Goal: Purchase product/service

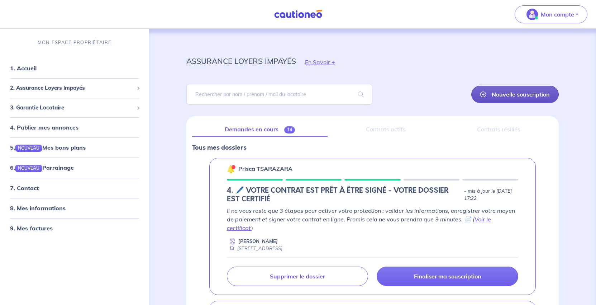
click at [514, 103] on link "Nouvelle souscription" at bounding box center [514, 94] width 87 height 17
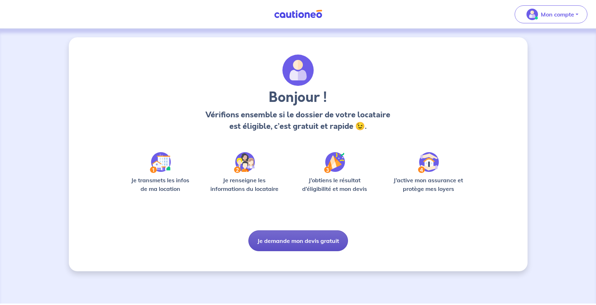
click at [318, 251] on button "Je demande mon devis gratuit" at bounding box center [298, 240] width 100 height 21
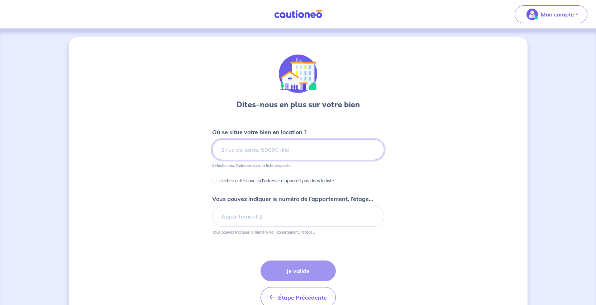
click at [270, 160] on input at bounding box center [298, 149] width 172 height 21
paste input "[STREET_ADDRESS][PERSON_NAME]"
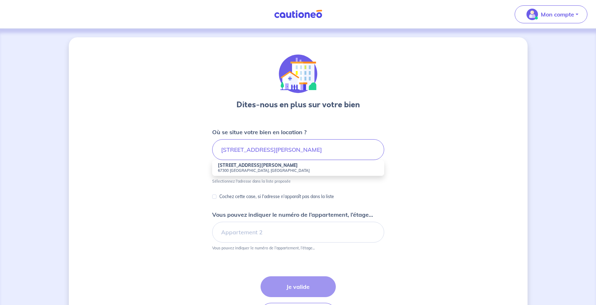
click at [250, 173] on small "67300 [GEOGRAPHIC_DATA], [GEOGRAPHIC_DATA]" at bounding box center [298, 170] width 161 height 5
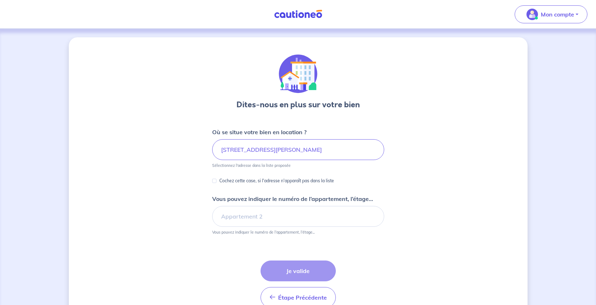
type input "[STREET_ADDRESS][PERSON_NAME]"
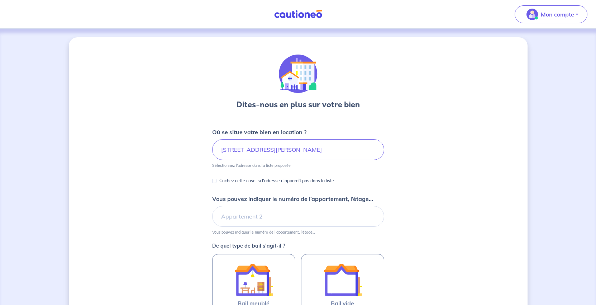
scroll to position [108, 0]
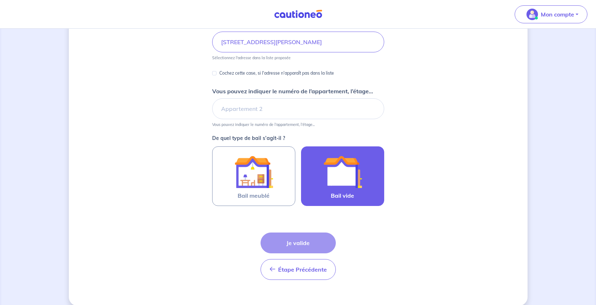
click at [343, 191] on img at bounding box center [342, 171] width 39 height 39
click at [0, 0] on input "Bail vide" at bounding box center [0, 0] width 0 height 0
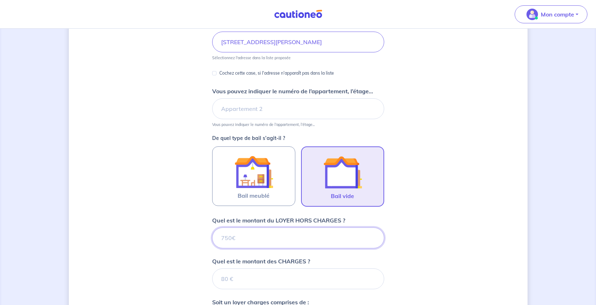
scroll to position [365, 0]
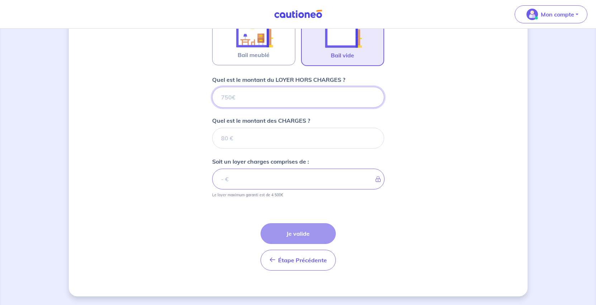
click at [258, 87] on input "Quel est le montant du LOYER HORS CHARGES ?" at bounding box center [298, 97] width 172 height 21
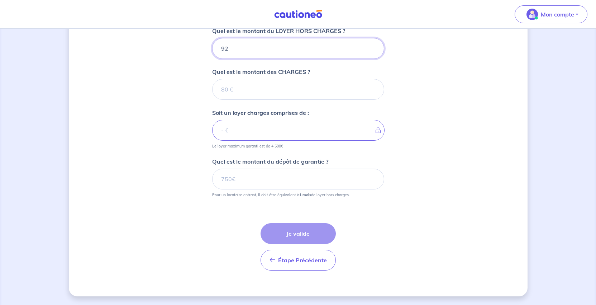
type input "920"
click at [239, 96] on input "Quel est le montant des CHARGES ?" at bounding box center [298, 89] width 172 height 21
type input "170"
type input "1090"
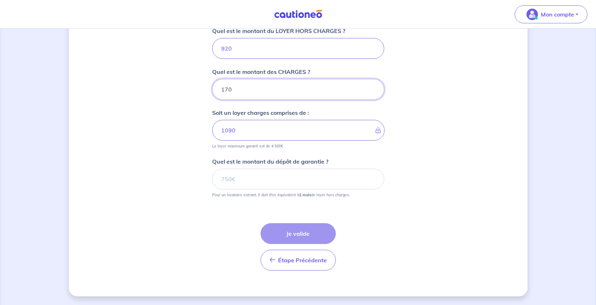
type input "170"
click at [242, 189] on input "Quel est le montant du dépôt de garantie ?" at bounding box center [298, 178] width 172 height 21
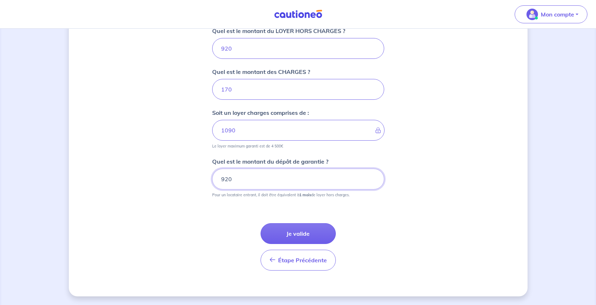
type input "920"
click at [438, 274] on div "Dites-nous en plus sur votre bien Où se situe votre bien en location ? [STREET_…" at bounding box center [298, 18] width 459 height 555
click at [298, 223] on button "Je valide" at bounding box center [298, 233] width 75 height 21
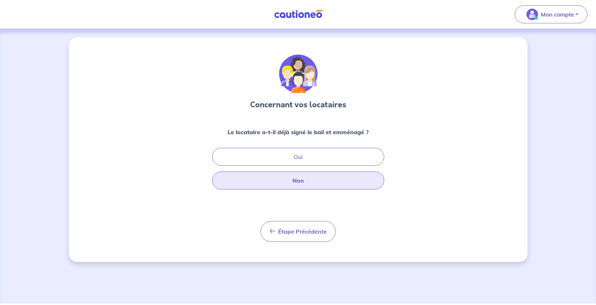
click at [306, 189] on button "Non" at bounding box center [298, 180] width 172 height 18
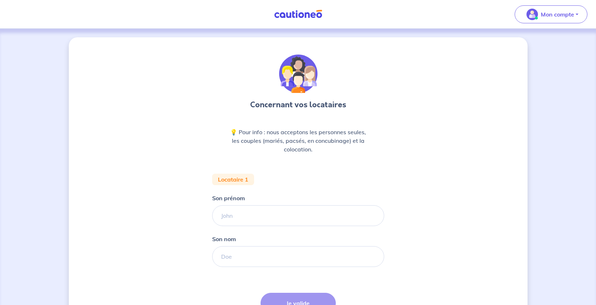
scroll to position [36, 0]
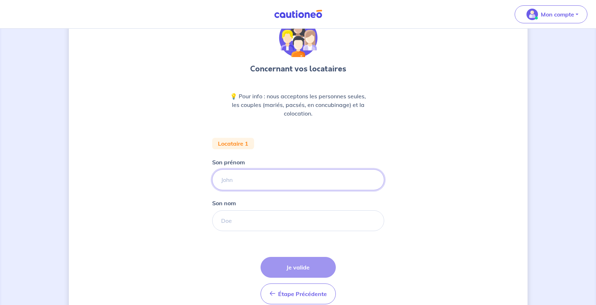
click at [364, 190] on input "Son prénom" at bounding box center [298, 179] width 172 height 21
type input "Chloé"
click at [332, 231] on input "Son nom" at bounding box center [298, 220] width 172 height 21
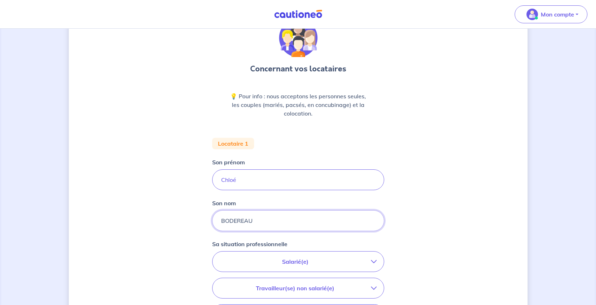
scroll to position [143, 0]
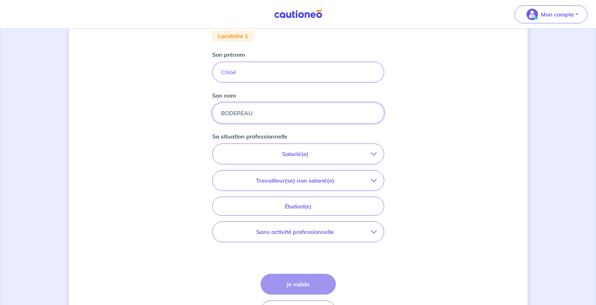
type input "BODEREAU"
click at [338, 158] on p "Salarié(e)" at bounding box center [295, 153] width 151 height 9
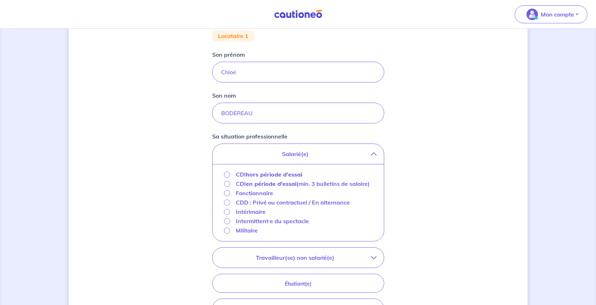
click at [286, 178] on strong "hors période d'essai" at bounding box center [274, 174] width 56 height 7
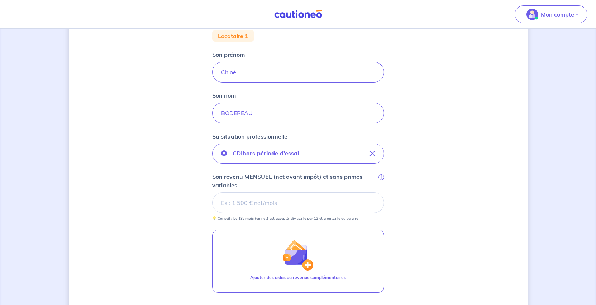
scroll to position [215, 0]
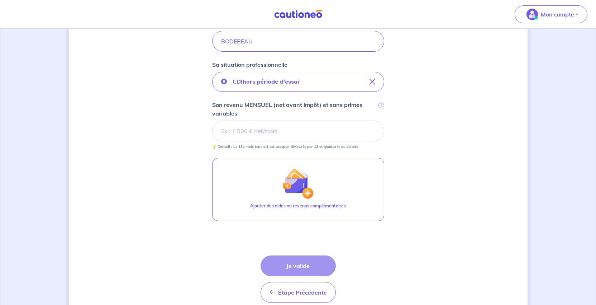
click at [240, 141] on input "Son revenu MENSUEL (net avant impôt) et sans primes variables i" at bounding box center [298, 130] width 172 height 21
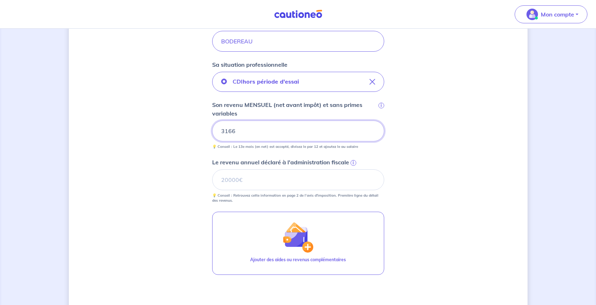
click at [470, 218] on div "Concernant vos locataires 💡 Pour info : nous acceptons les personnes seules, le…" at bounding box center [298, 102] width 459 height 560
click at [234, 190] on input "Le revenu annuel déclaré à l'administration fiscale i" at bounding box center [298, 179] width 172 height 21
type input "37998"
click at [451, 218] on div "Concernant vos locataires 💡 Pour info : nous acceptons les personnes seules, le…" at bounding box center [298, 102] width 459 height 560
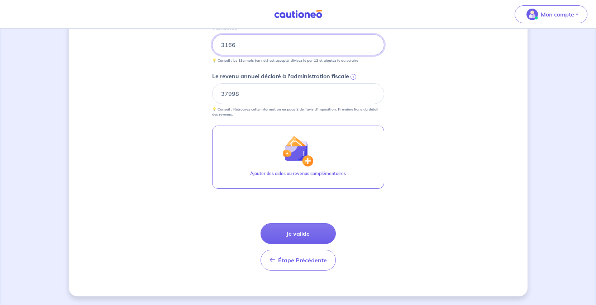
scroll to position [358, 0]
click at [308, 244] on button "Je valide" at bounding box center [298, 233] width 75 height 21
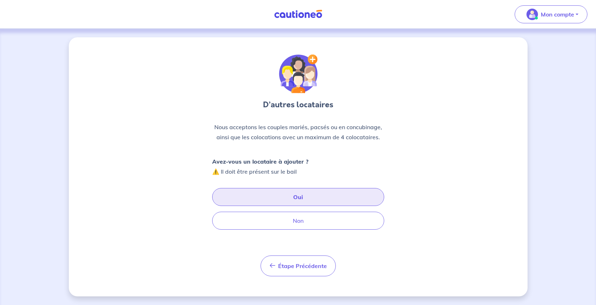
click at [307, 206] on button "Oui" at bounding box center [298, 197] width 172 height 18
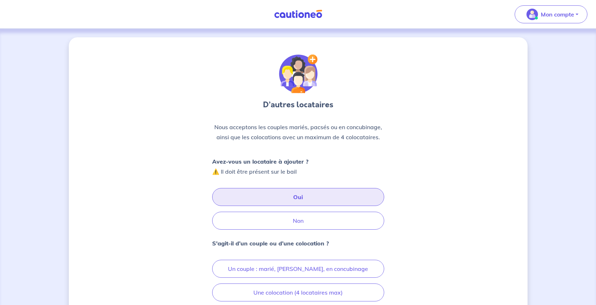
scroll to position [143, 0]
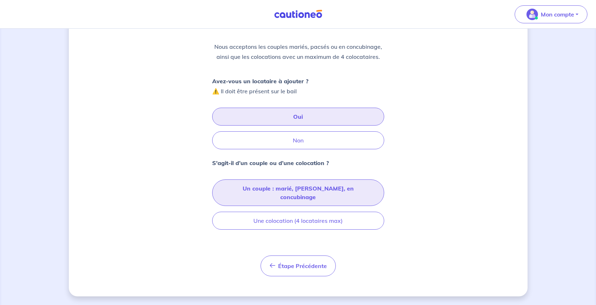
click at [300, 179] on button "Un couple : marié, [PERSON_NAME], en concubinage" at bounding box center [298, 192] width 172 height 27
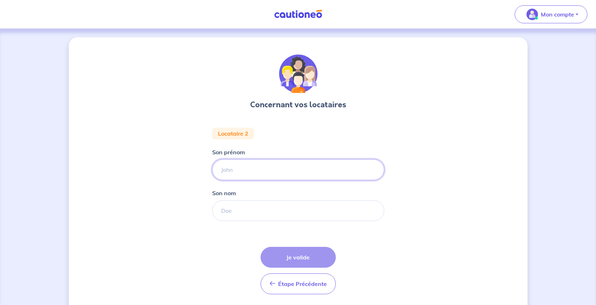
click at [243, 180] on input "Son prénom" at bounding box center [298, 169] width 172 height 21
type input "[PERSON_NAME]"
click at [236, 221] on input "Son nom" at bounding box center [298, 210] width 172 height 21
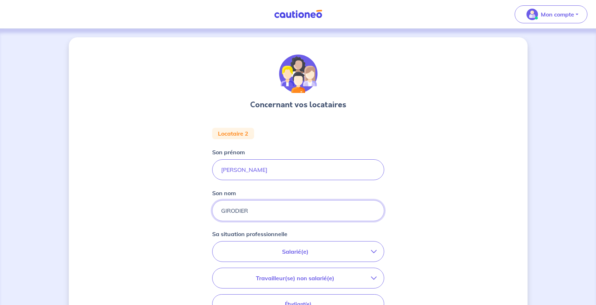
type input "GIRODIER"
click at [497, 176] on div "Concernant vos locataires Locataire 2 Son prénom [PERSON_NAME] nom [PERSON_NAME…" at bounding box center [298, 240] width 459 height 407
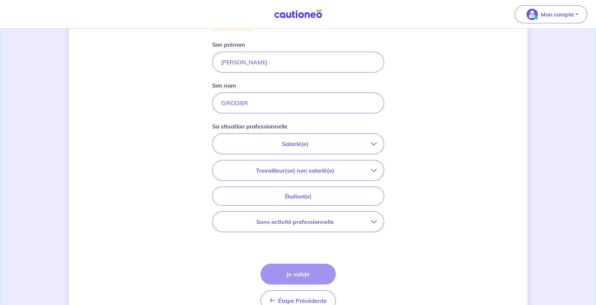
scroll to position [143, 0]
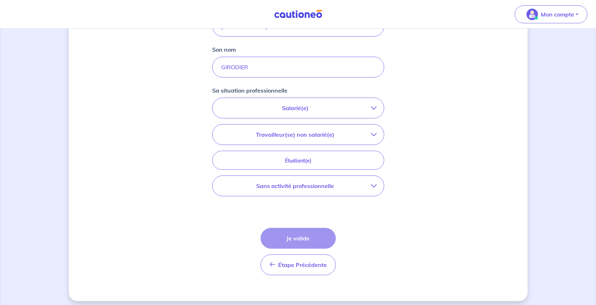
click at [377, 111] on icon "button" at bounding box center [374, 108] width 6 height 6
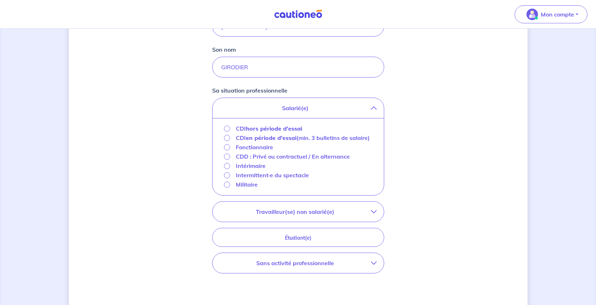
click at [263, 132] on strong "hors période d'essai" at bounding box center [274, 128] width 56 height 7
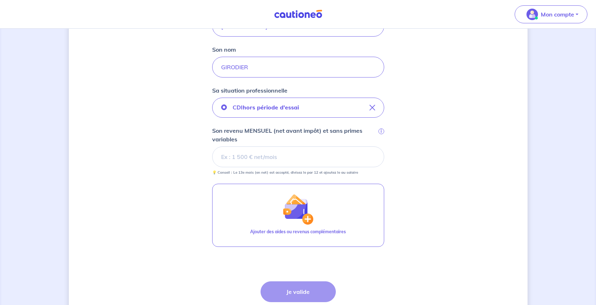
click at [258, 167] on input "Son revenu MENSUEL (net avant impôt) et sans primes variables i" at bounding box center [298, 156] width 172 height 21
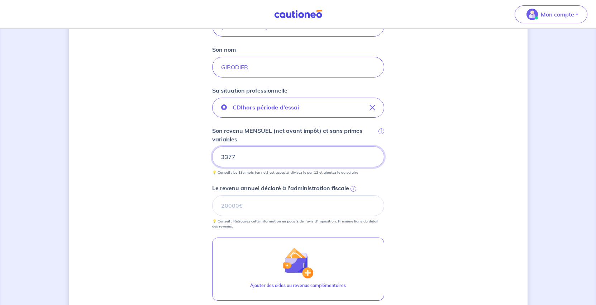
click at [454, 216] on div "Concernant vos locataires Locataire 2 Son prénom [PERSON_NAME] nom [PERSON_NAME…" at bounding box center [298, 151] width 459 height 514
click at [249, 216] on input "Le revenu annuel déclaré à l'administration fiscale i" at bounding box center [298, 205] width 172 height 21
type input "48784"
click at [441, 255] on div "Concernant vos locataires Locataire 2 Son prénom [PERSON_NAME] nom [PERSON_NAME…" at bounding box center [298, 151] width 459 height 514
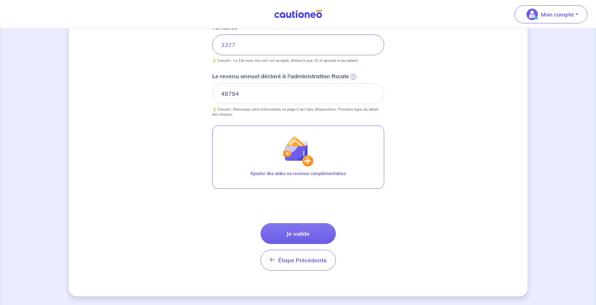
scroll to position [358, 0]
click at [296, 232] on button "Je valide" at bounding box center [298, 233] width 75 height 21
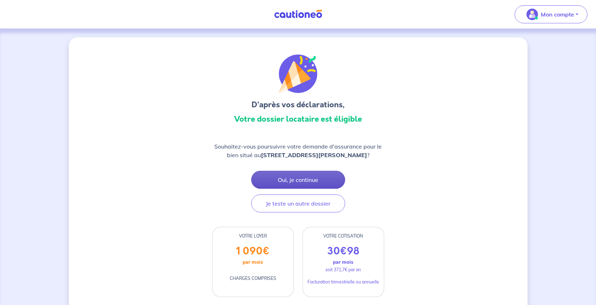
click at [334, 188] on button "Oui, je continue" at bounding box center [298, 180] width 94 height 18
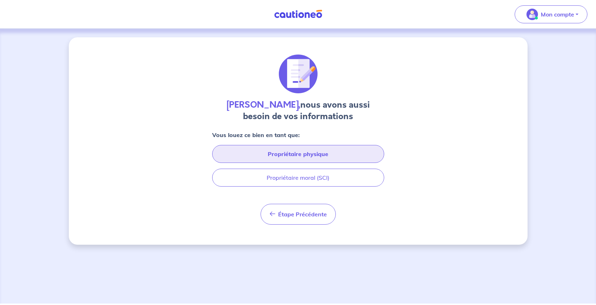
click at [325, 163] on button "Propriétaire physique" at bounding box center [298, 154] width 172 height 18
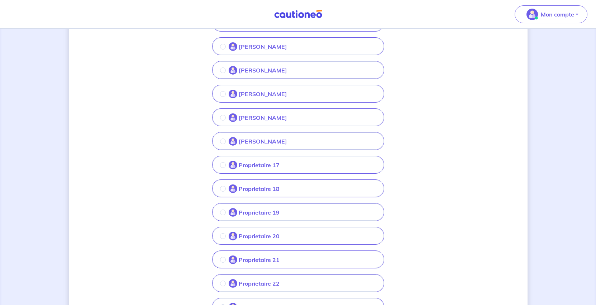
scroll to position [323, 0]
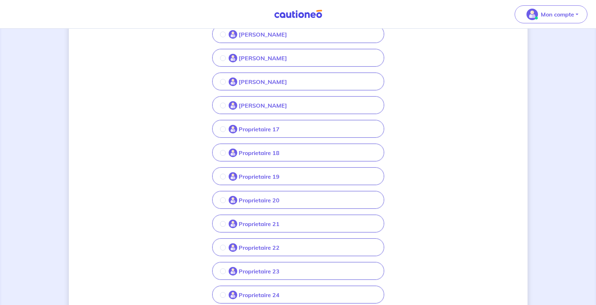
click at [263, 133] on p "Proprietaire 17" at bounding box center [259, 129] width 41 height 9
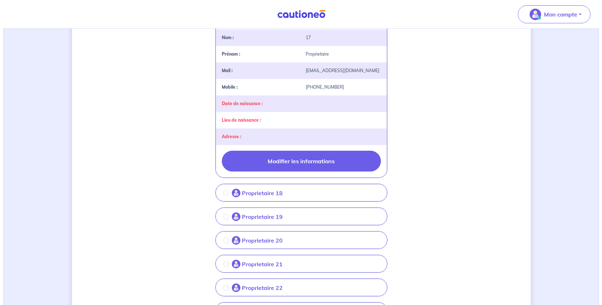
scroll to position [466, 0]
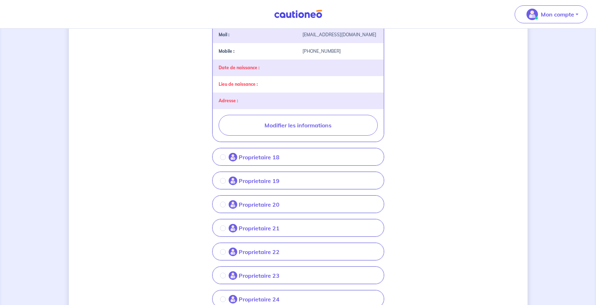
drag, startPoint x: 302, startPoint y: 254, endPoint x: 306, endPoint y: 235, distance: 18.6
click at [302, 135] on button "Modifier les informations" at bounding box center [298, 125] width 159 height 21
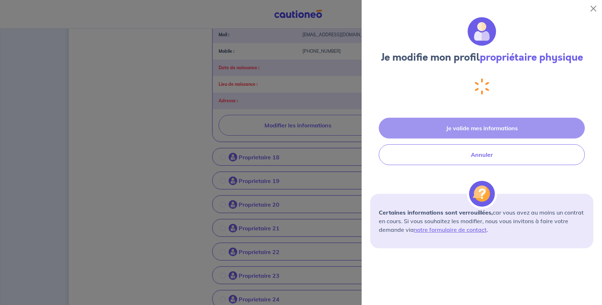
select select "FR"
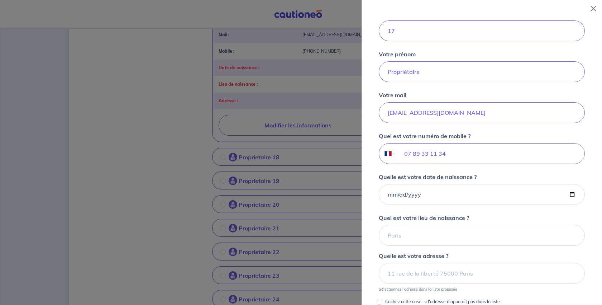
scroll to position [14, 0]
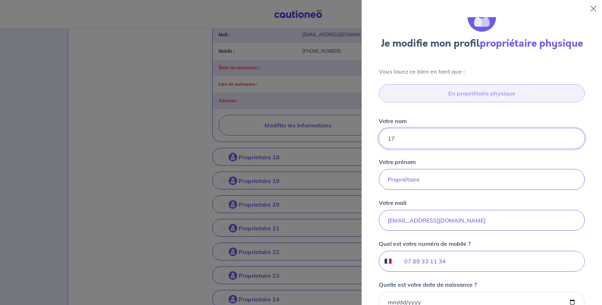
drag, startPoint x: 421, startPoint y: 180, endPoint x: 376, endPoint y: 182, distance: 45.2
click at [376, 182] on div "Vous louez ce bien en tant que : En propriétaire physique Votre nom 17 Votre pr…" at bounding box center [481, 240] width 223 height 346
paste input "[PERSON_NAME]"
type input "[PERSON_NAME]"
drag, startPoint x: 450, startPoint y: 233, endPoint x: 361, endPoint y: 236, distance: 89.3
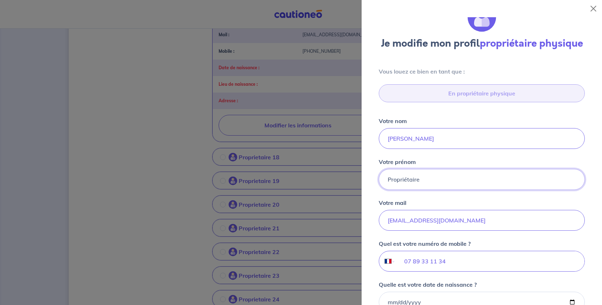
click at [362, 236] on div "Je modifie mon profil propriétaire physique Vous louez ce bien en tant que : En…" at bounding box center [482, 160] width 240 height 287
type input "[PERSON_NAME] et [PERSON_NAME]"
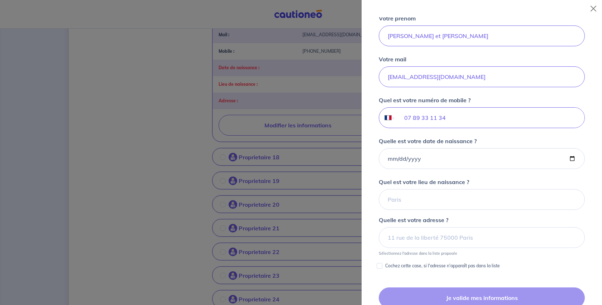
scroll to position [265, 0]
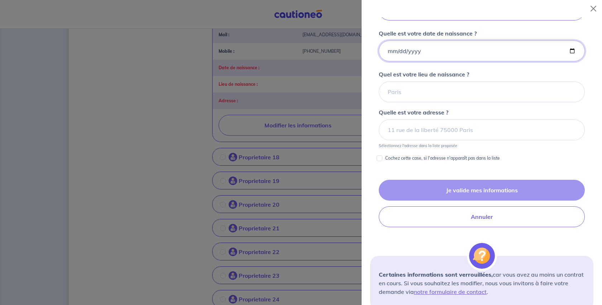
click at [558, 61] on input "Quelle est votre date de naissance ?" at bounding box center [482, 50] width 206 height 21
type input "[DATE]"
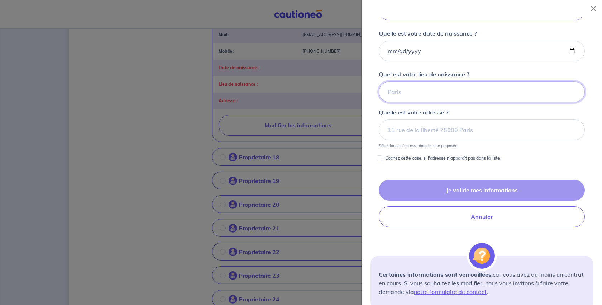
click at [425, 102] on input "Quel est votre lieu de naissance ?" at bounding box center [482, 91] width 206 height 21
type input "[GEOGRAPHIC_DATA]"
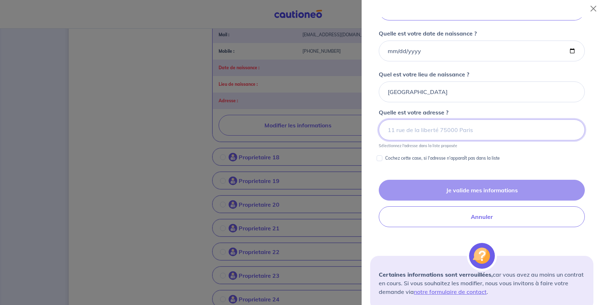
click at [455, 140] on input at bounding box center [482, 129] width 206 height 21
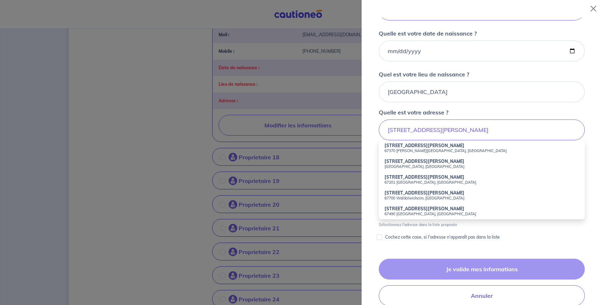
click at [456, 153] on small "67370 [PERSON_NAME][GEOGRAPHIC_DATA], [GEOGRAPHIC_DATA]" at bounding box center [482, 150] width 195 height 5
type input "[STREET_ADDRESS][PERSON_NAME]"
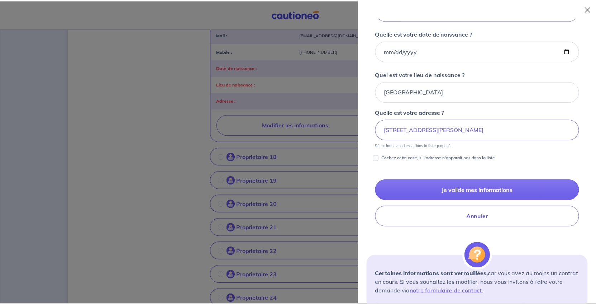
scroll to position [301, 0]
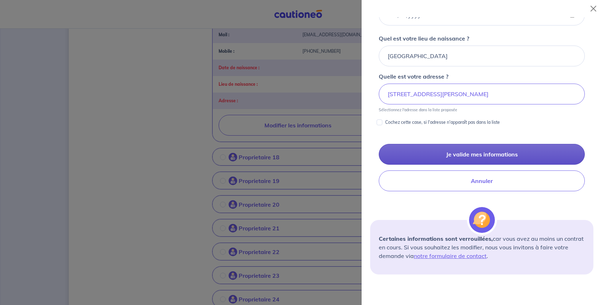
click at [474, 164] on button "Je valide mes informations" at bounding box center [482, 154] width 206 height 21
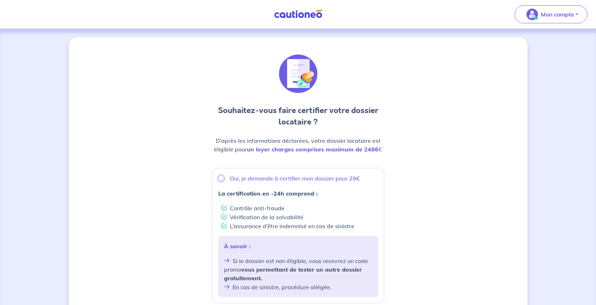
click at [218, 181] on input "Oui, je demande à certifier mon dossier pour 29€" at bounding box center [221, 178] width 6 height 6
radio input "true"
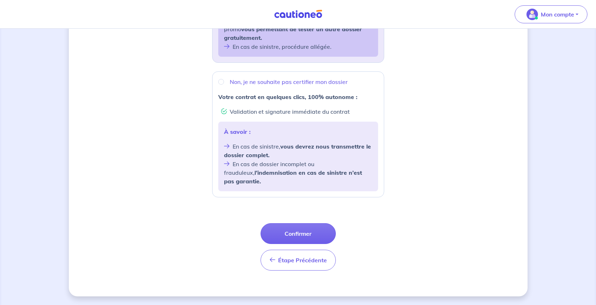
scroll to position [350, 0]
click at [313, 223] on button "Confirmer" at bounding box center [298, 233] width 75 height 21
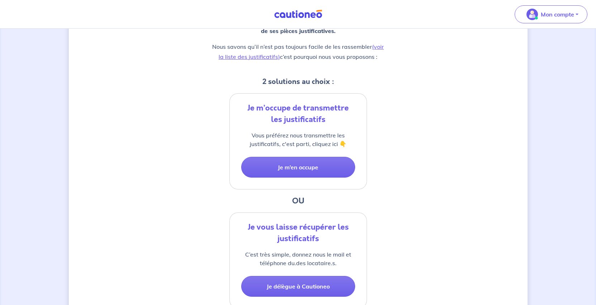
scroll to position [143, 0]
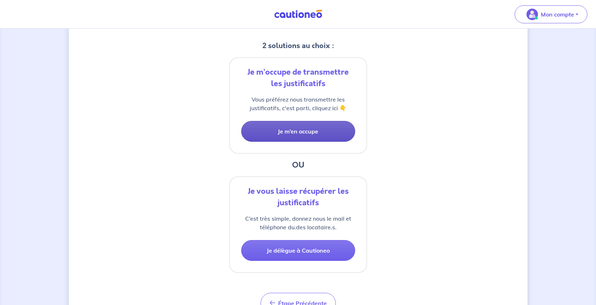
click at [328, 142] on button "Je m’en occupe" at bounding box center [298, 131] width 114 height 21
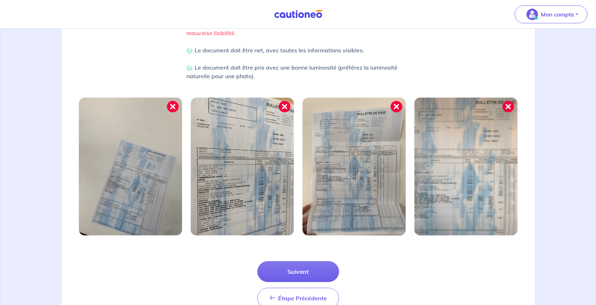
scroll to position [287, 0]
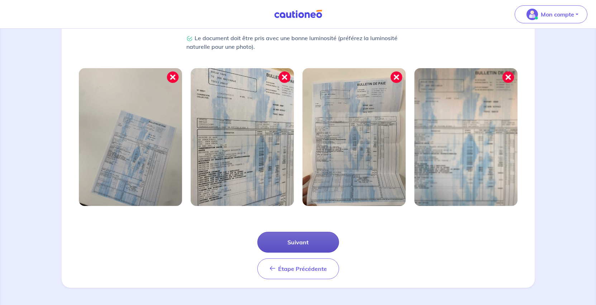
click at [301, 236] on button "Suivant" at bounding box center [298, 241] width 82 height 21
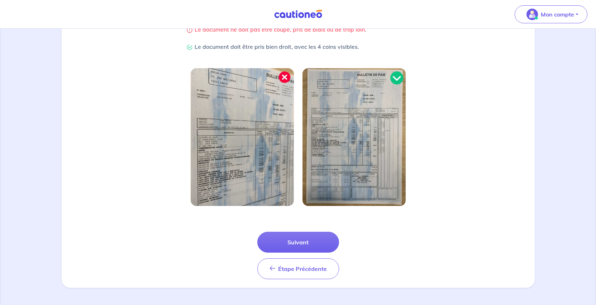
scroll to position [255, 0]
click at [300, 231] on button "Suivant" at bounding box center [298, 241] width 82 height 21
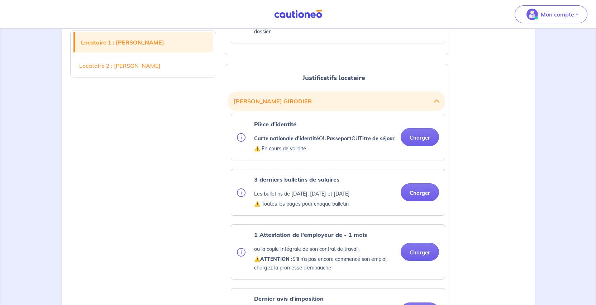
scroll to position [717, 0]
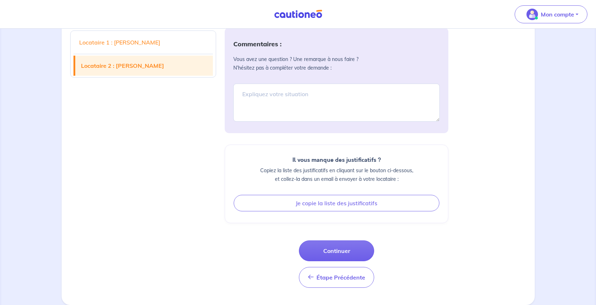
scroll to position [1648, 0]
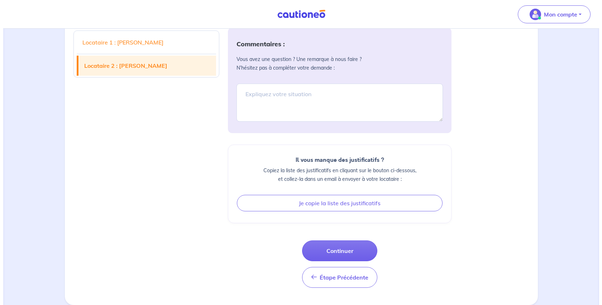
scroll to position [1961, 0]
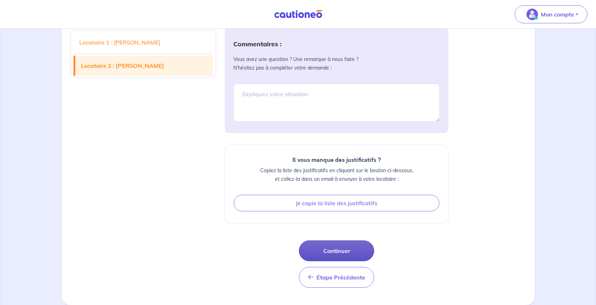
click at [339, 240] on button "Continuer" at bounding box center [336, 250] width 75 height 21
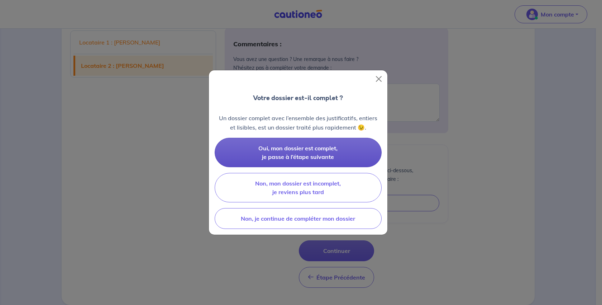
click at [334, 167] on button "Oui, mon dossier est complet, je passe à l’étape suivante" at bounding box center [298, 152] width 167 height 29
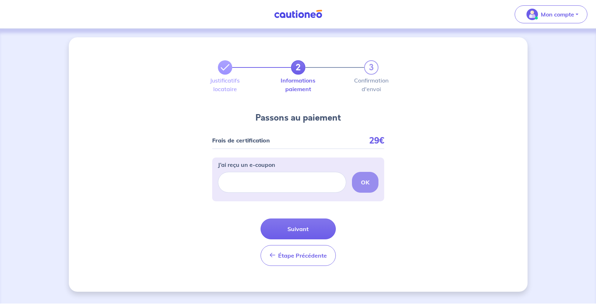
scroll to position [70, 0]
click at [318, 218] on button "Suivant" at bounding box center [298, 228] width 75 height 21
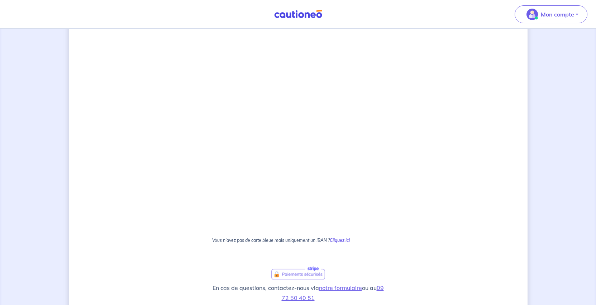
scroll to position [215, 0]
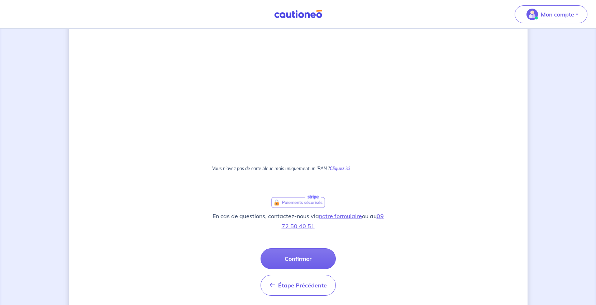
click at [350, 171] on strong "Cliquez ici" at bounding box center [340, 168] width 20 height 5
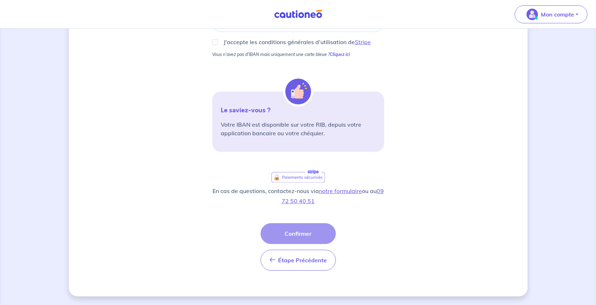
scroll to position [118, 0]
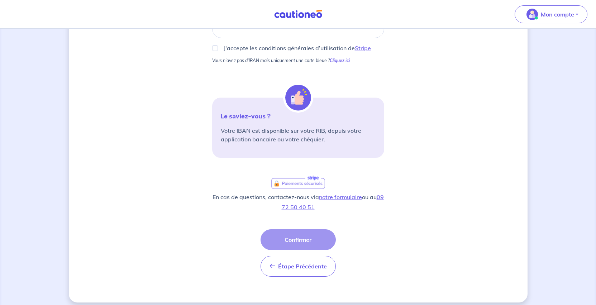
click at [255, 38] on div at bounding box center [298, 29] width 172 height 18
click at [212, 51] on input "J'accepte les conditions générales d’utilisation de Stripe" at bounding box center [215, 48] width 6 height 6
checkbox input "true"
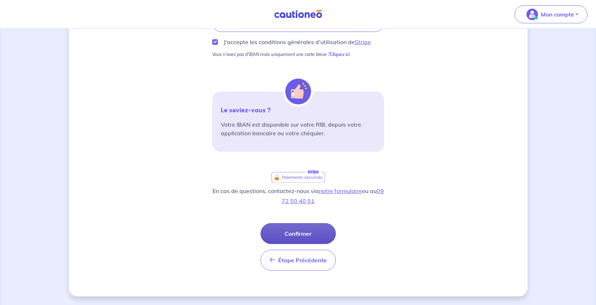
click at [315, 223] on button "Confirmer" at bounding box center [298, 233] width 75 height 21
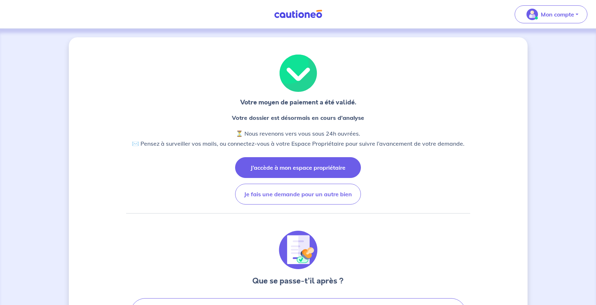
click at [282, 178] on button "J’accède à mon espace propriétaire" at bounding box center [298, 167] width 126 height 21
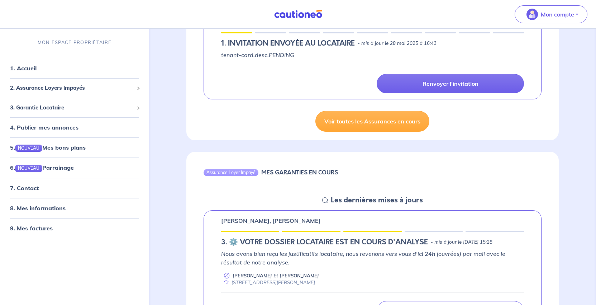
scroll to position [323, 0]
